Goal: Transaction & Acquisition: Purchase product/service

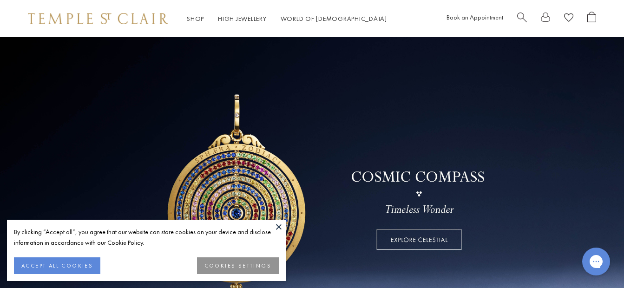
click at [280, 226] on button at bounding box center [279, 227] width 14 height 14
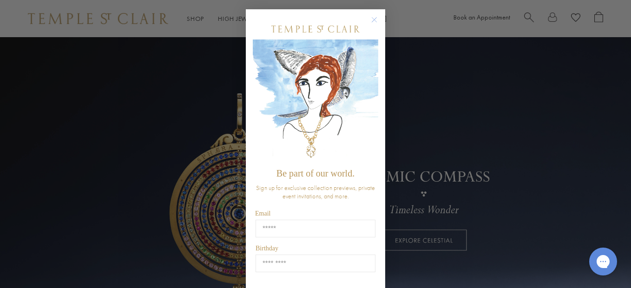
click at [369, 18] on circle "Close dialog" at bounding box center [374, 19] width 11 height 11
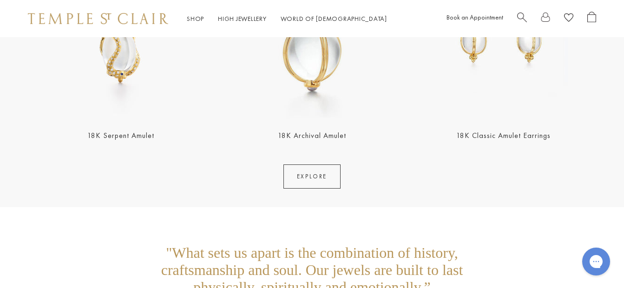
scroll to position [1777, 0]
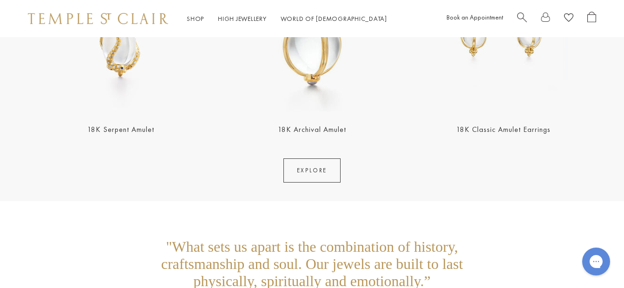
click at [125, 56] on img at bounding box center [121, 20] width 186 height 186
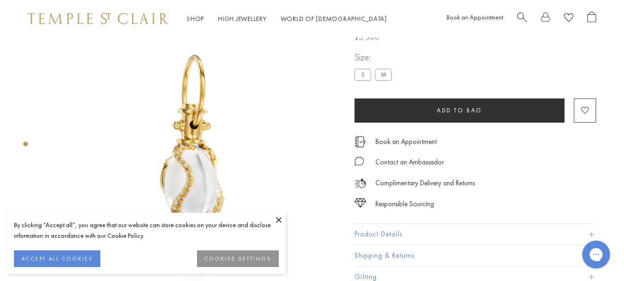
click at [277, 219] on button at bounding box center [279, 220] width 14 height 14
